Goal: Navigation & Orientation: Go to known website

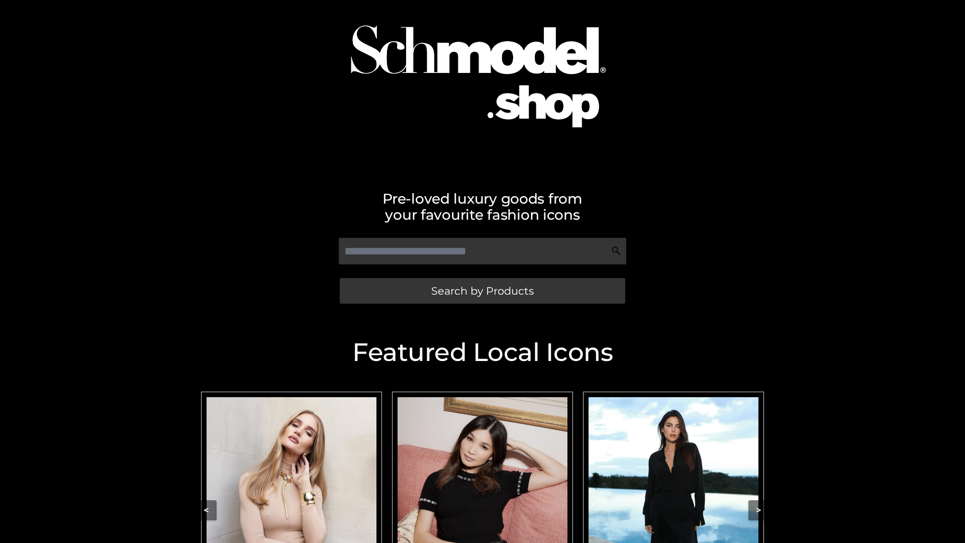
scroll to position [45, 0]
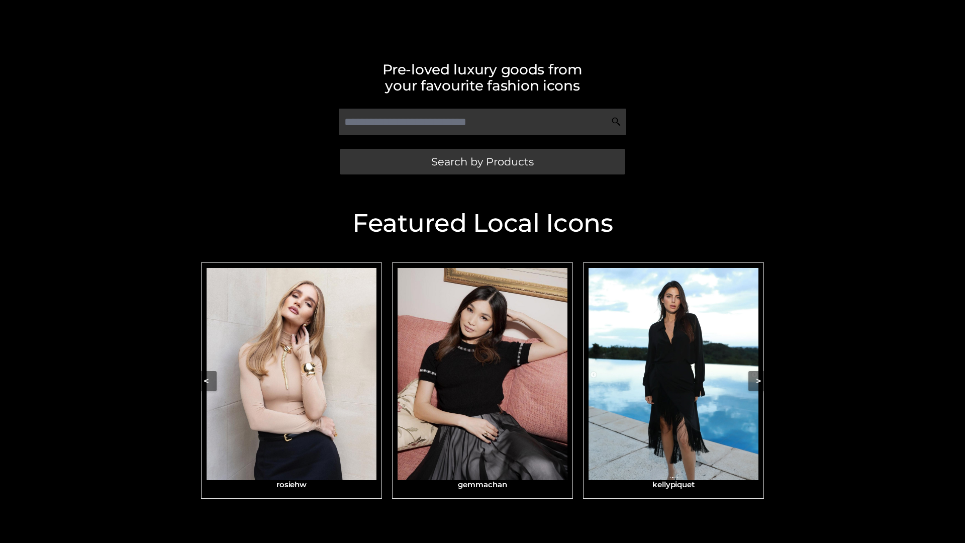
scroll to position [214, 0]
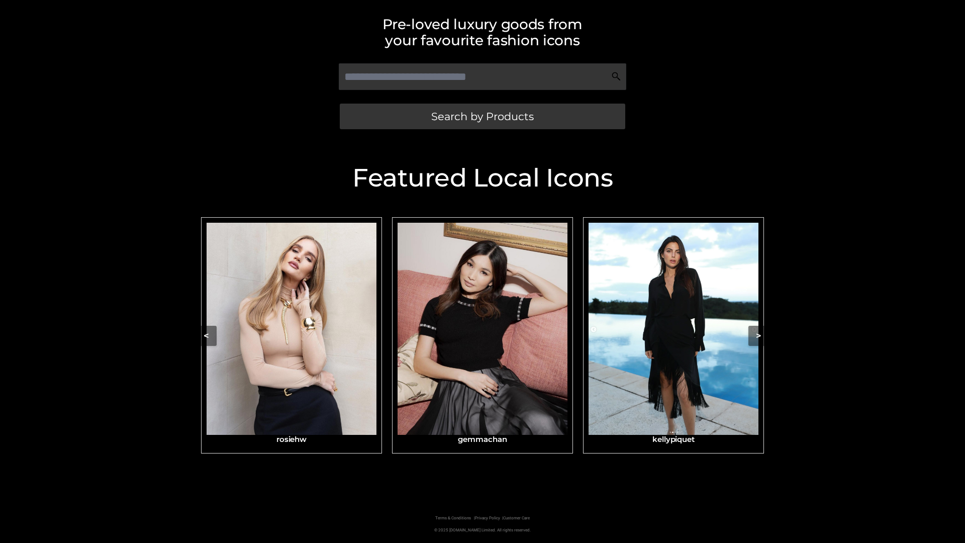
scroll to position [214, 0]
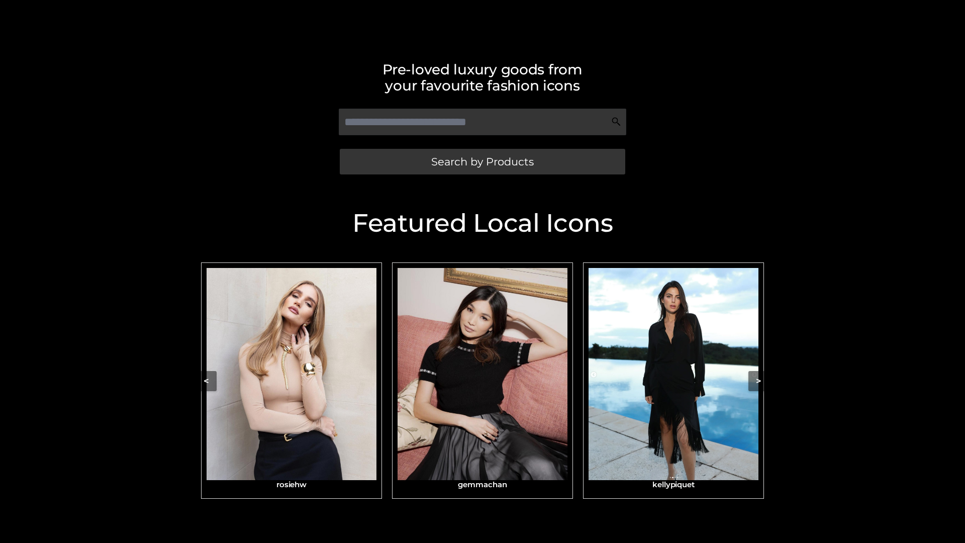
scroll to position [214, 0]
